Goal: Find specific page/section: Find specific page/section

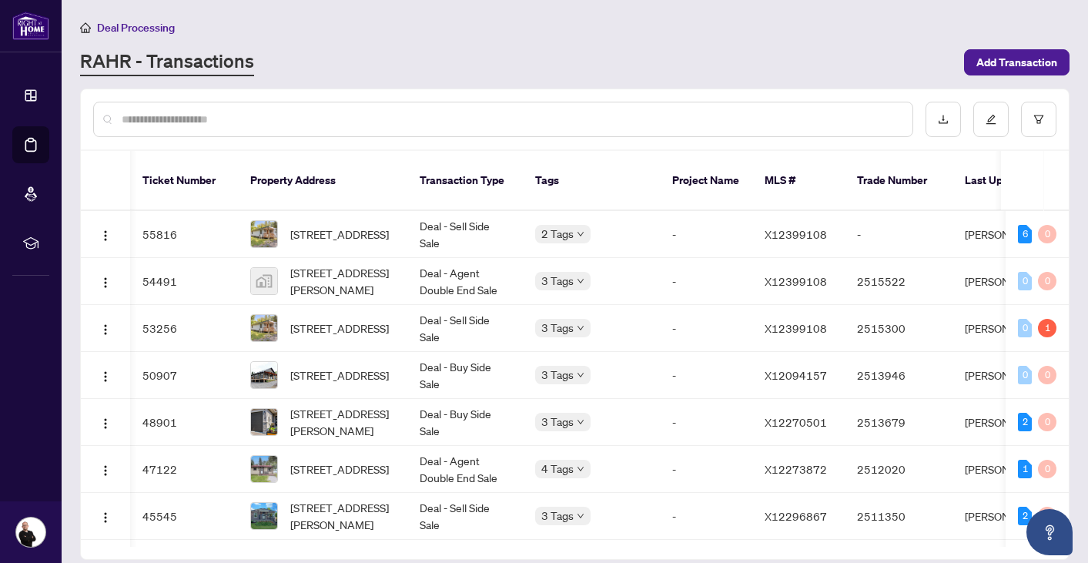
scroll to position [0, 30]
click at [316, 366] on span "[STREET_ADDRESS]" at bounding box center [339, 374] width 99 height 17
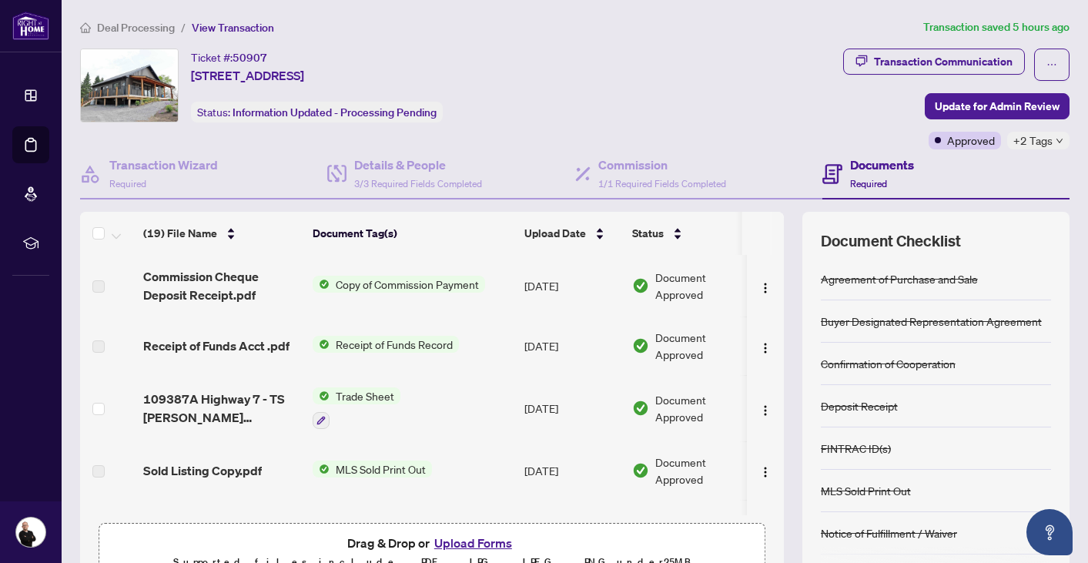
scroll to position [10, 0]
